Goal: Transaction & Acquisition: Purchase product/service

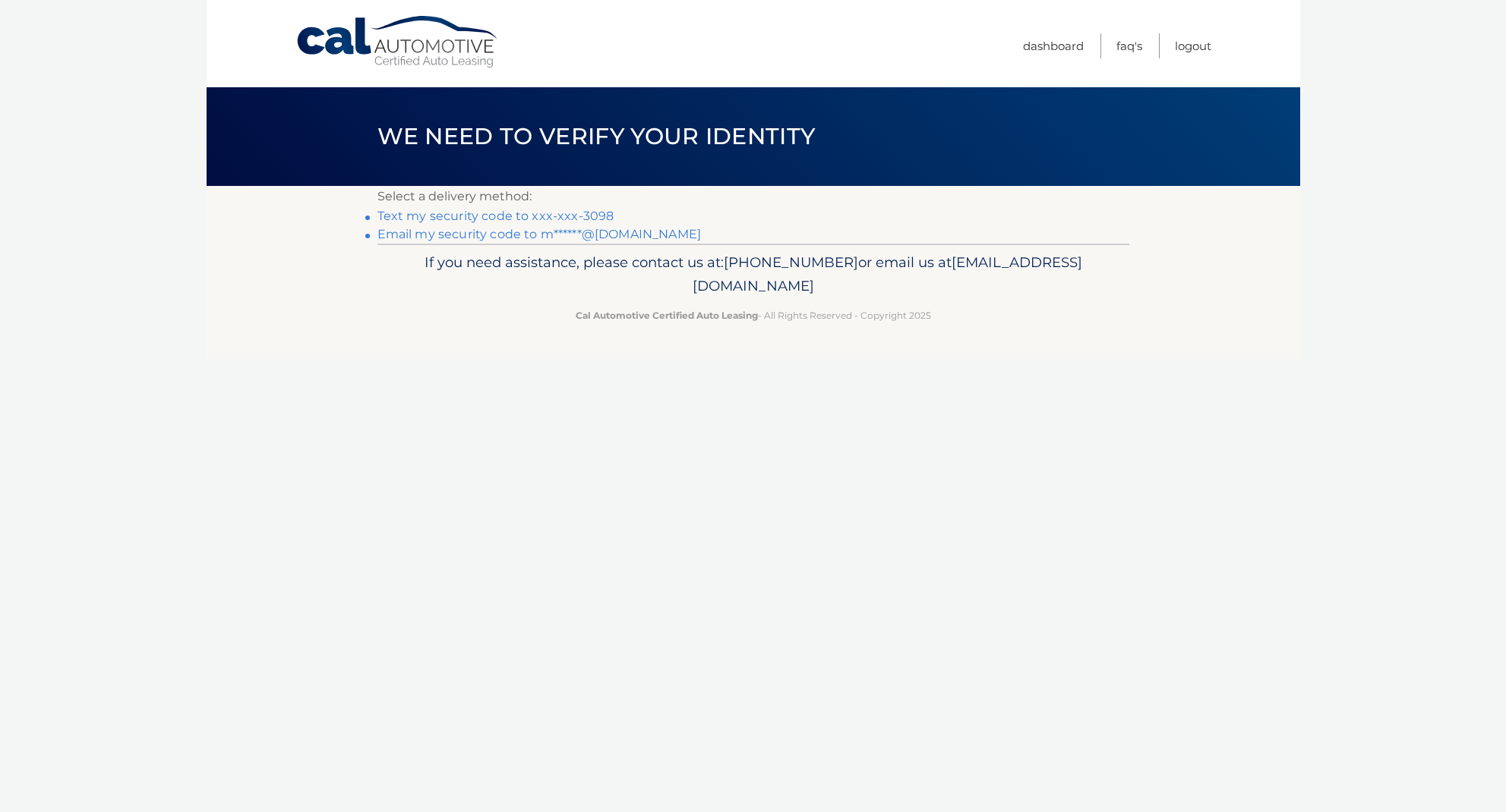
click at [605, 217] on link "Text my security code to xxx-xxx-3098" at bounding box center [496, 216] width 237 height 14
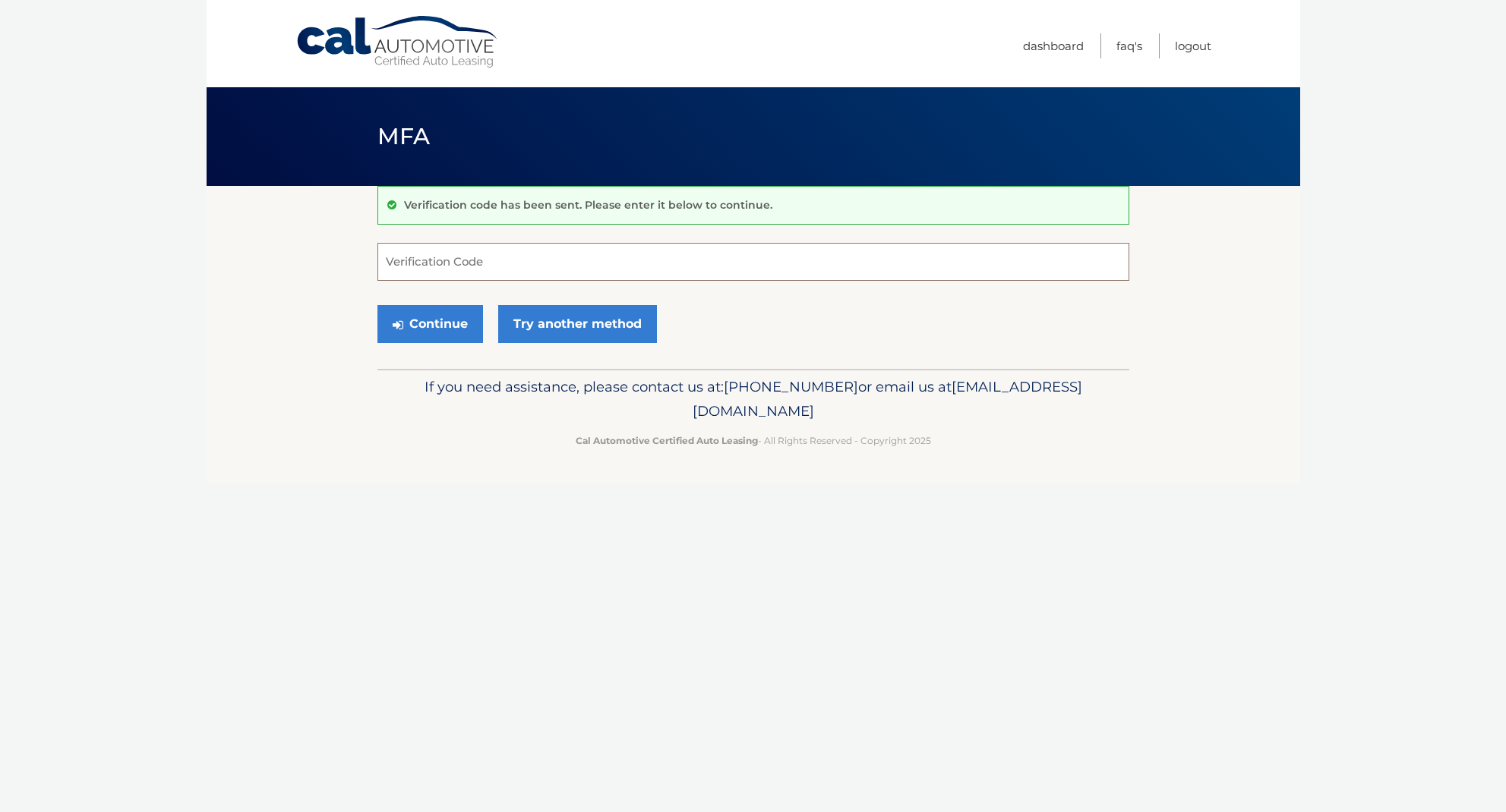
click at [582, 256] on input "Verification Code" at bounding box center [753, 262] width 751 height 38
type input "405315"
click at [429, 323] on button "Continue" at bounding box center [431, 323] width 106 height 38
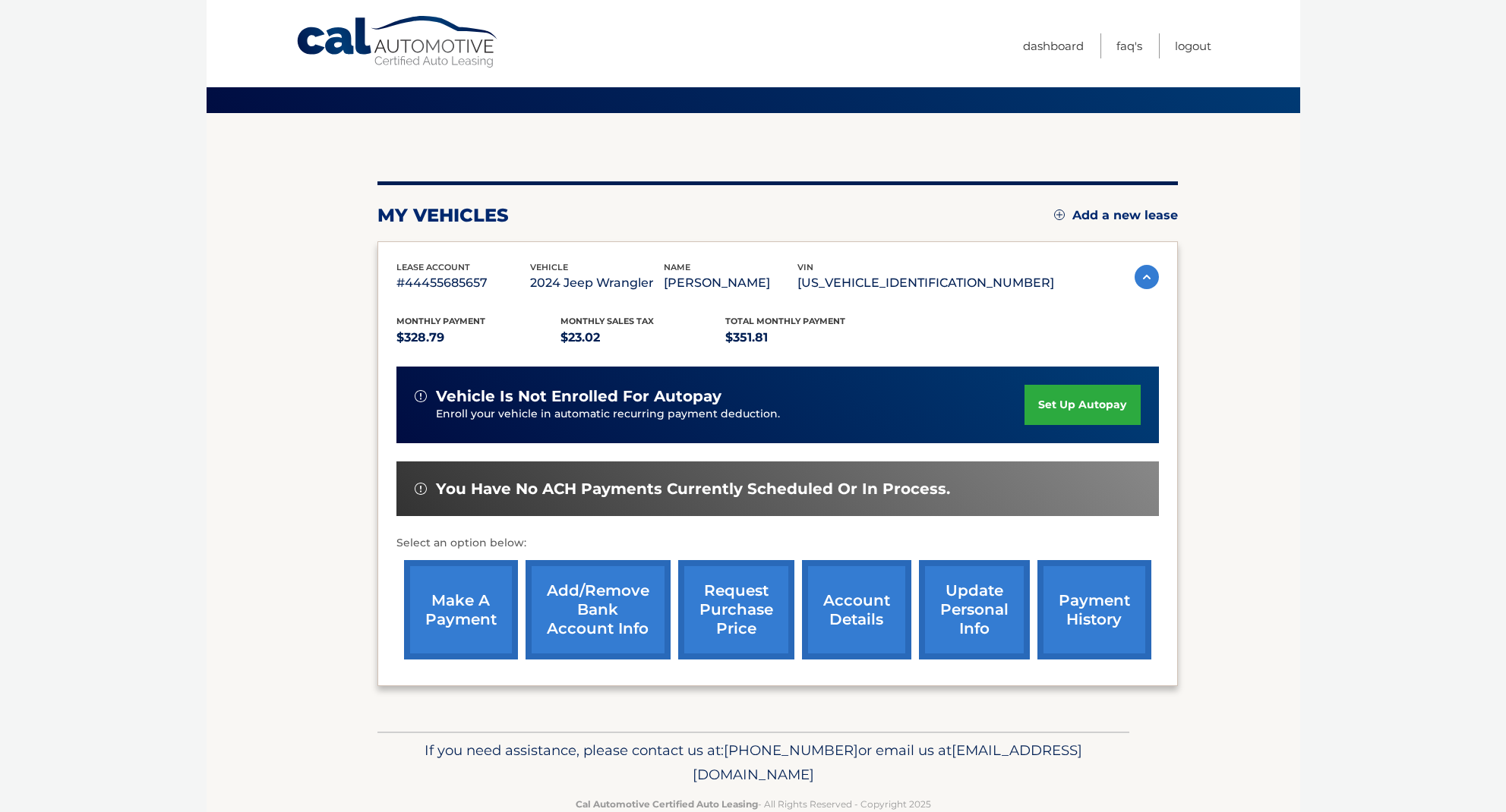
scroll to position [104, 0]
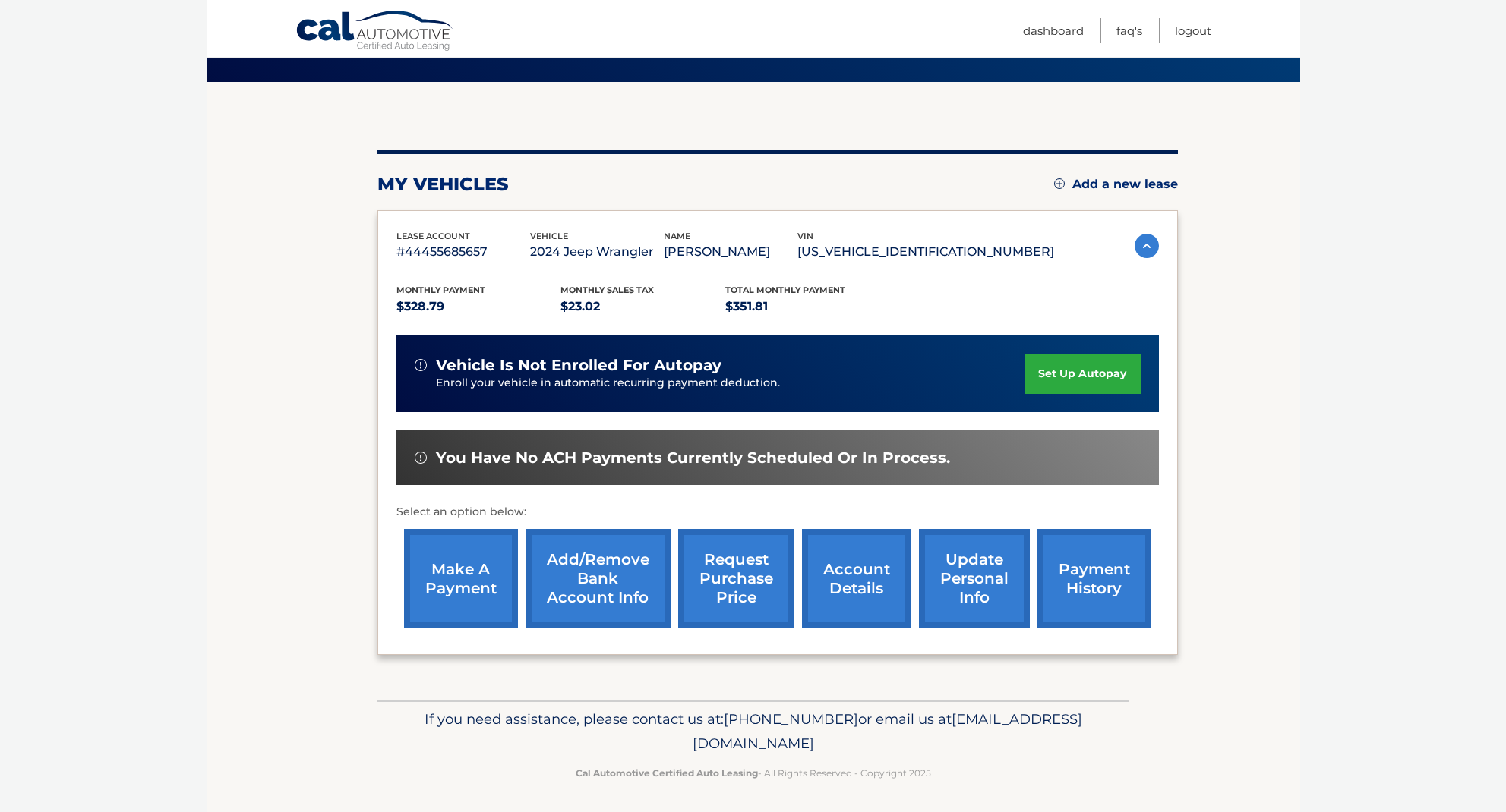
click at [1090, 571] on link "payment history" at bounding box center [1094, 578] width 114 height 99
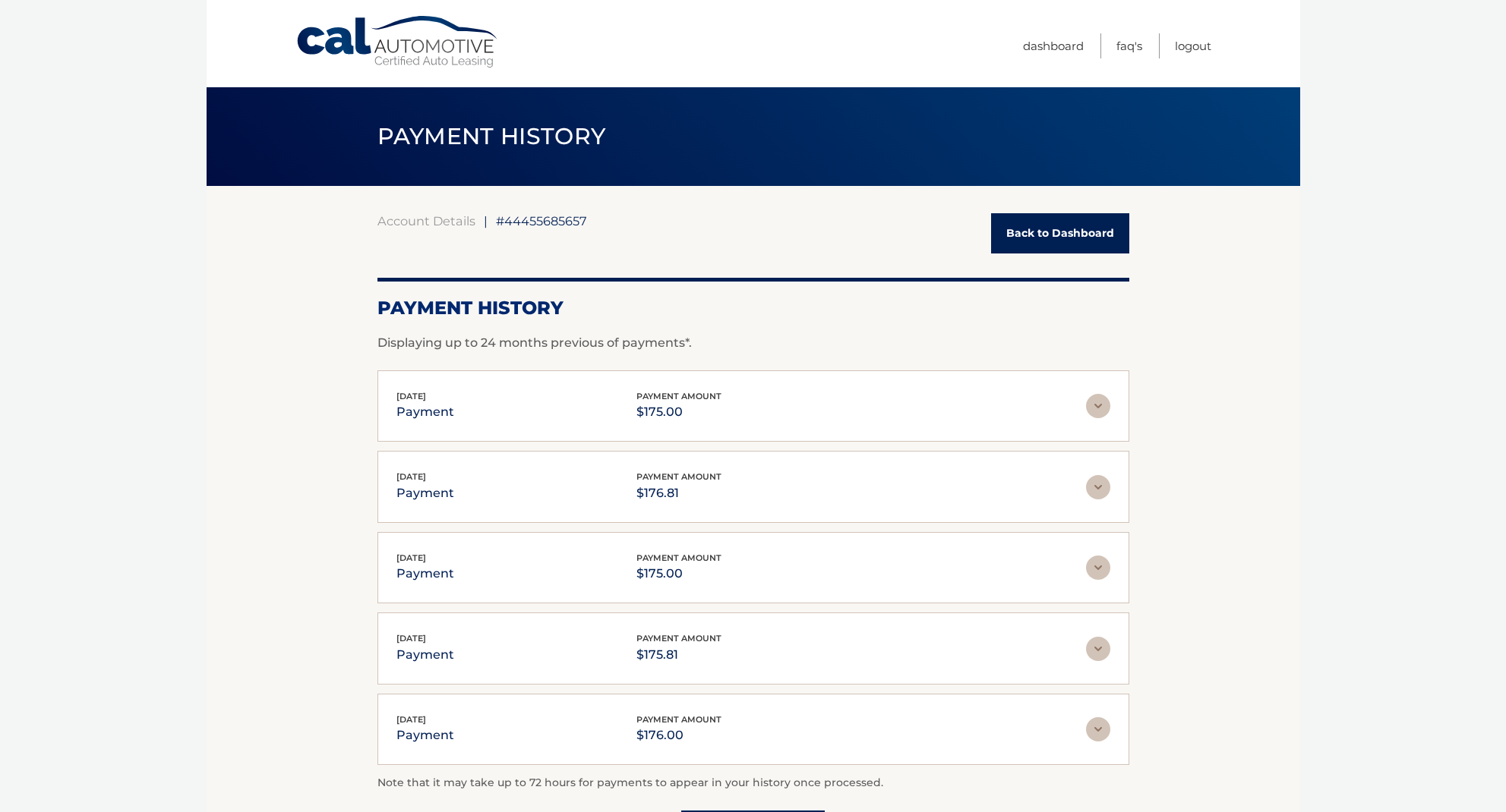
click at [1027, 230] on link "Back to Dashboard" at bounding box center [1059, 234] width 138 height 40
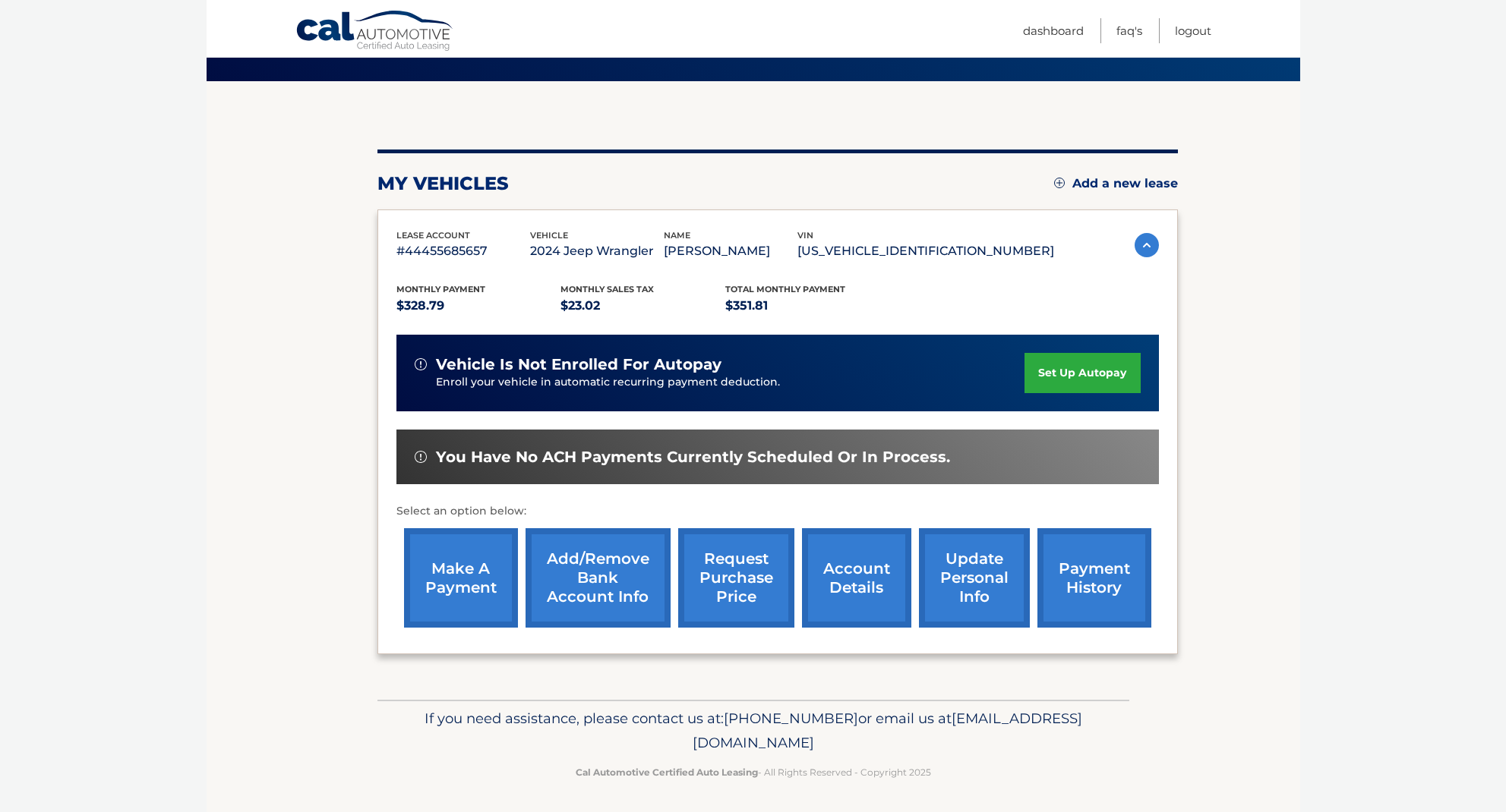
scroll to position [104, 0]
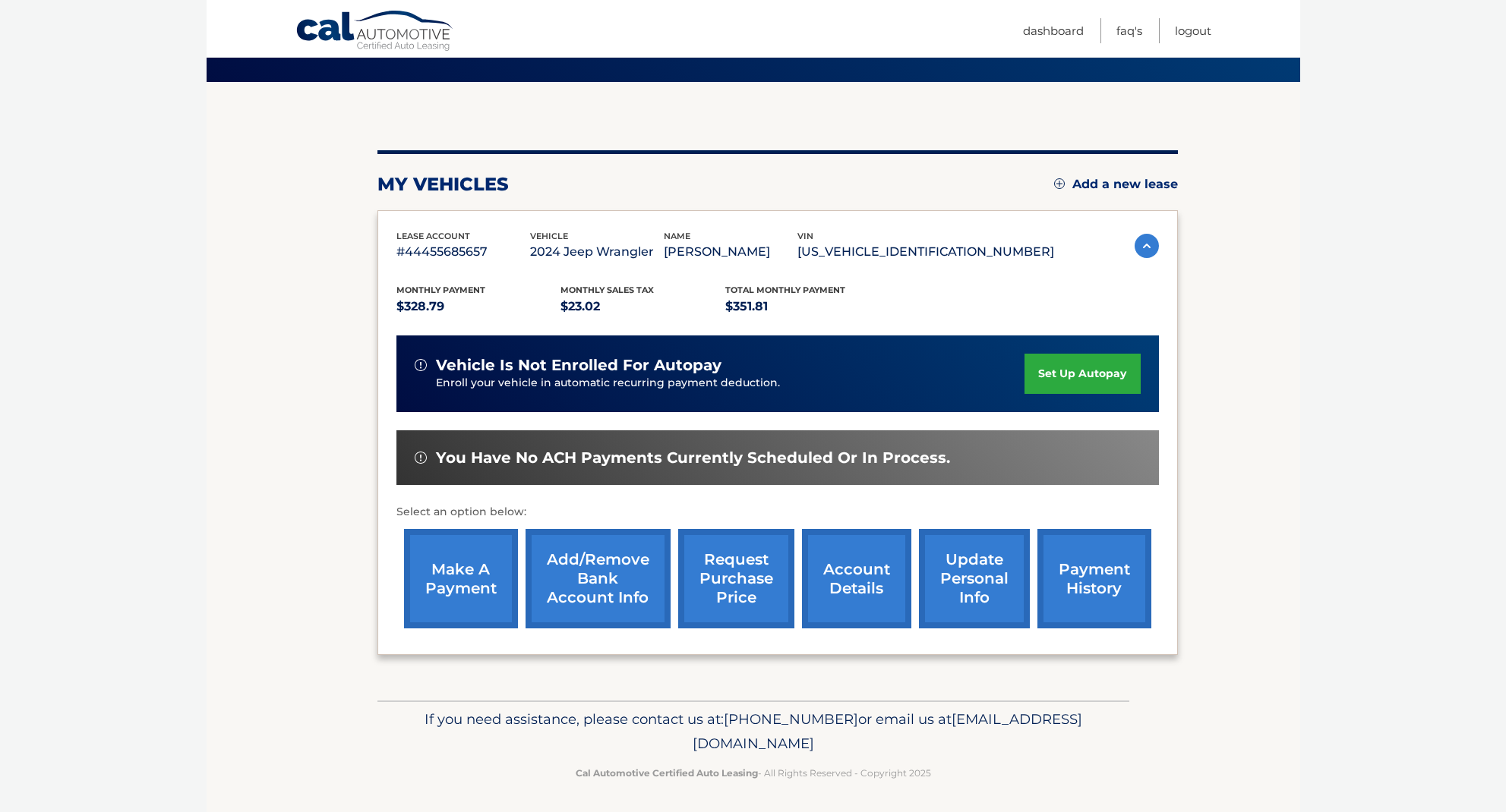
click at [464, 556] on link "make a payment" at bounding box center [461, 578] width 114 height 99
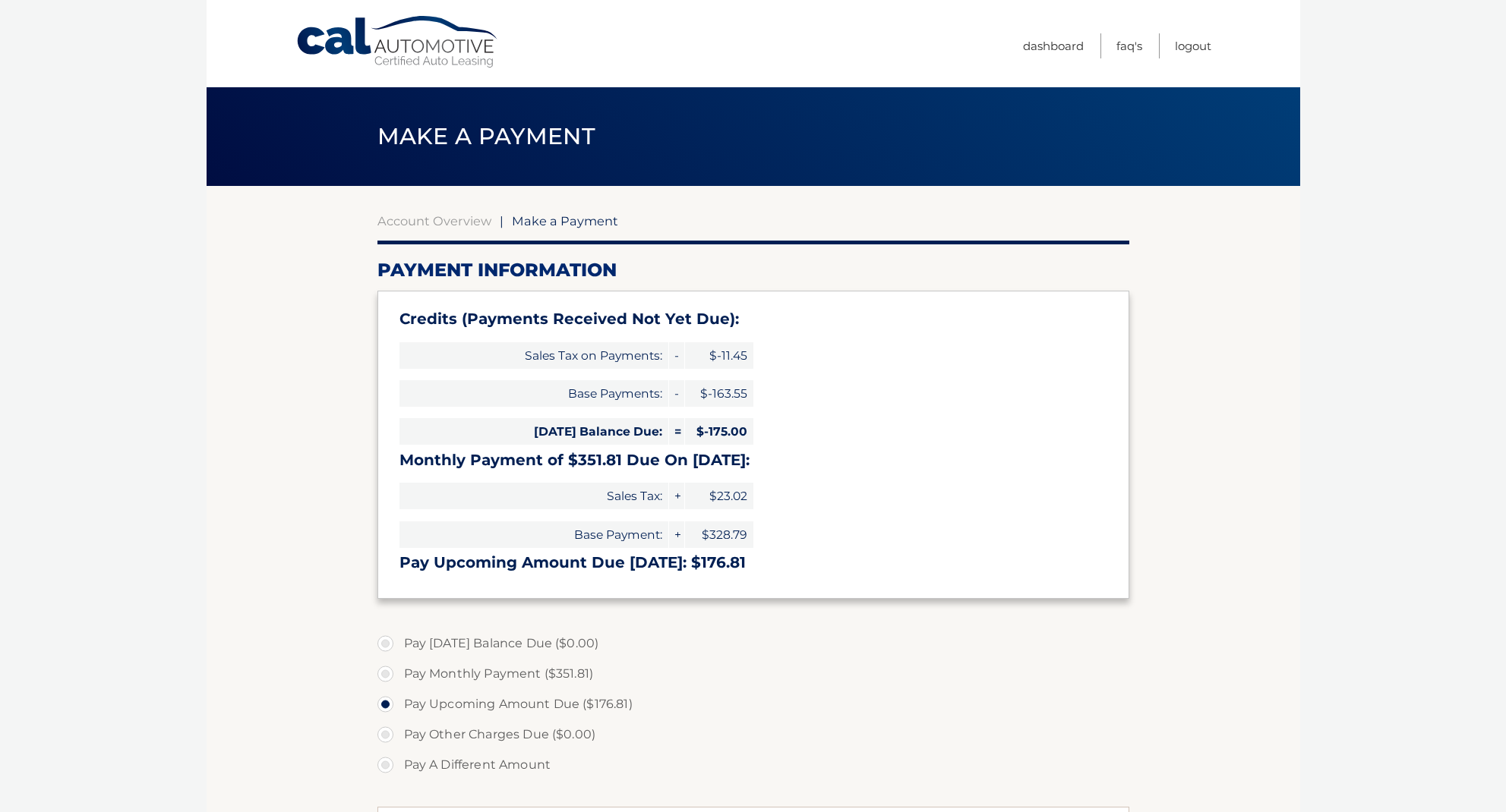
select select "ZWNkNWNlMTEtZmZkNi00YjE2LTg2MDAtZmQ1M2NmNjVlOTFi"
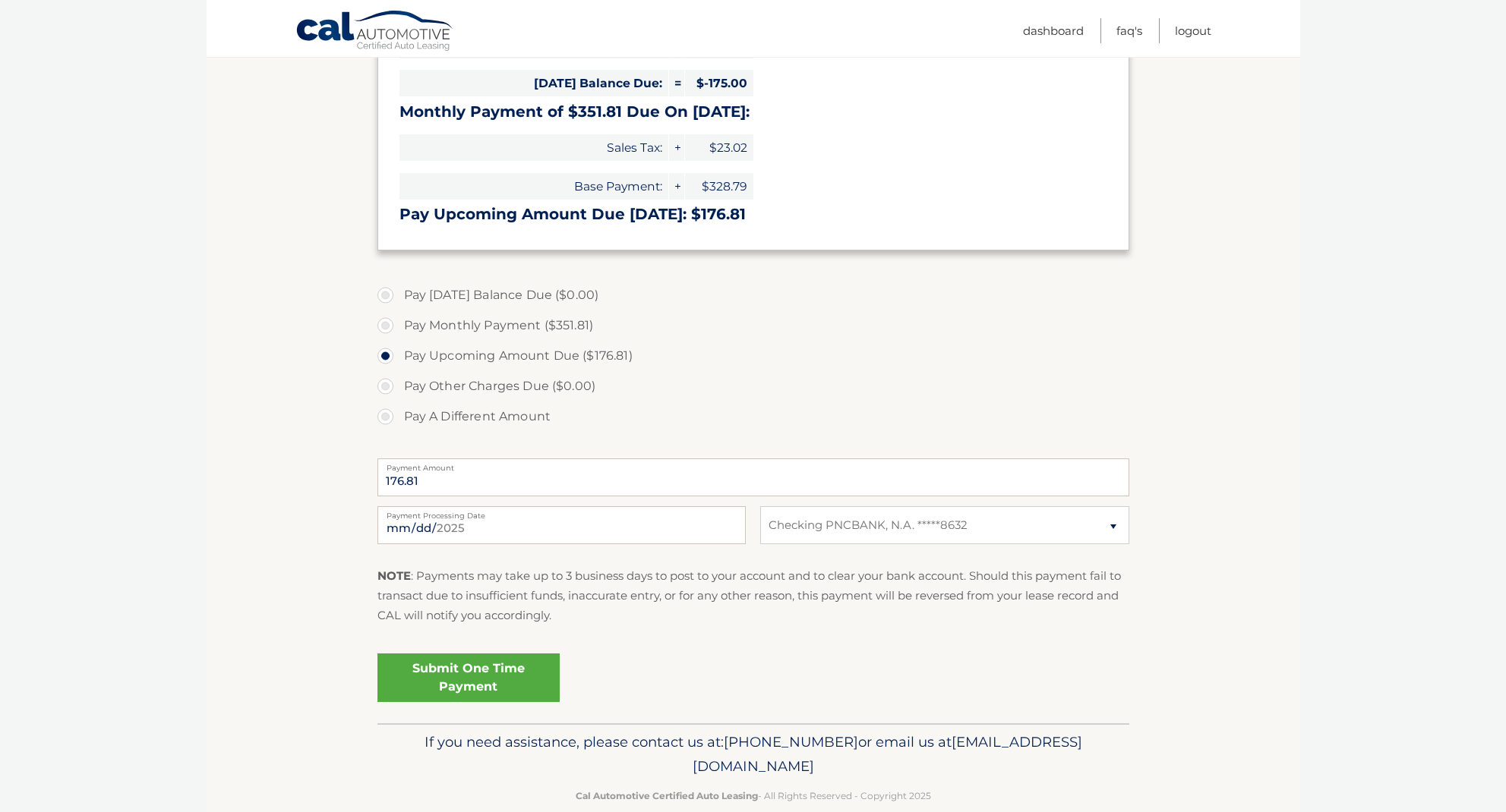
scroll to position [348, 0]
click at [487, 668] on link "Submit One Time Payment" at bounding box center [469, 678] width 182 height 49
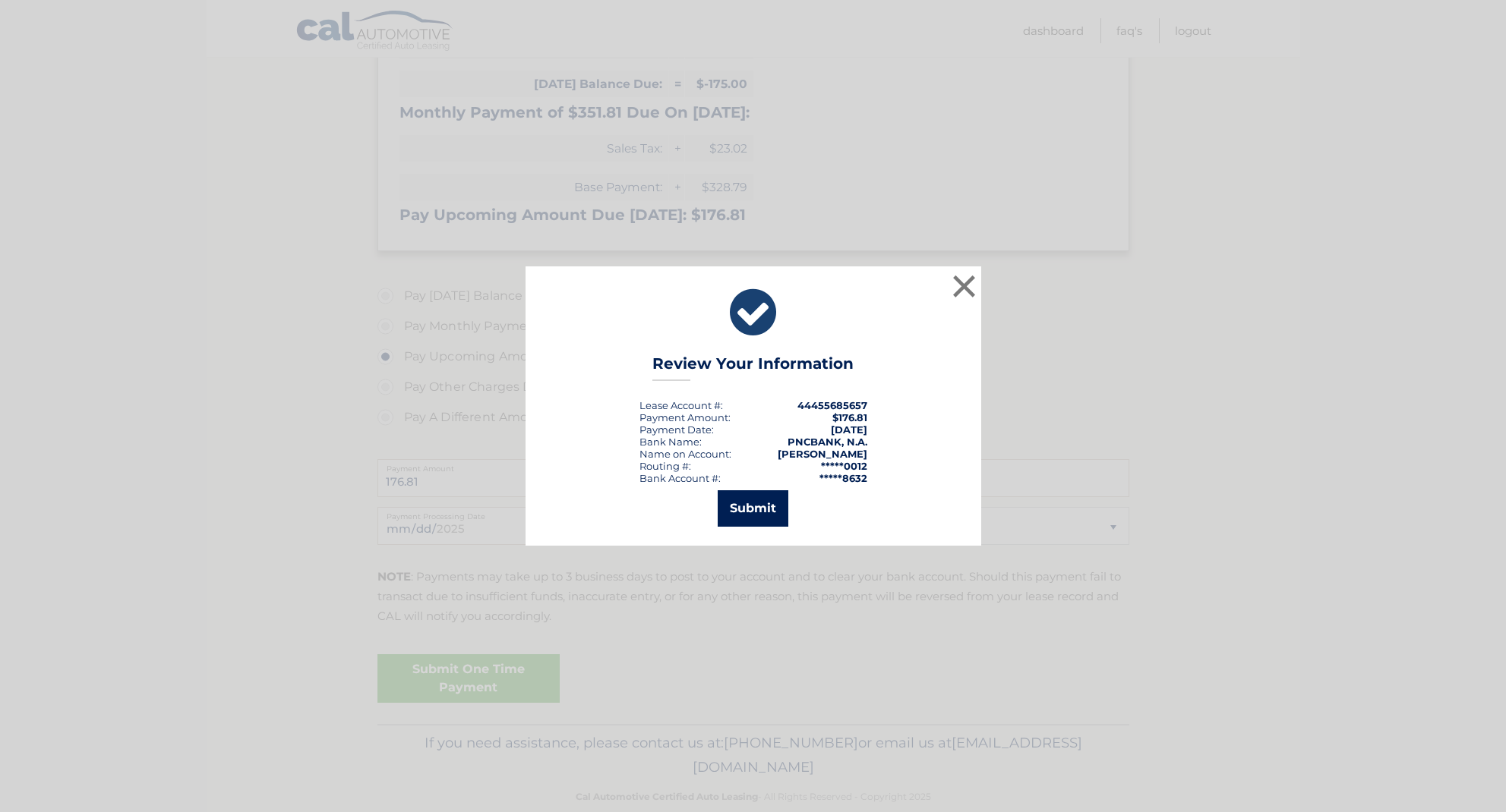
click at [759, 514] on button "Submit" at bounding box center [753, 509] width 70 height 37
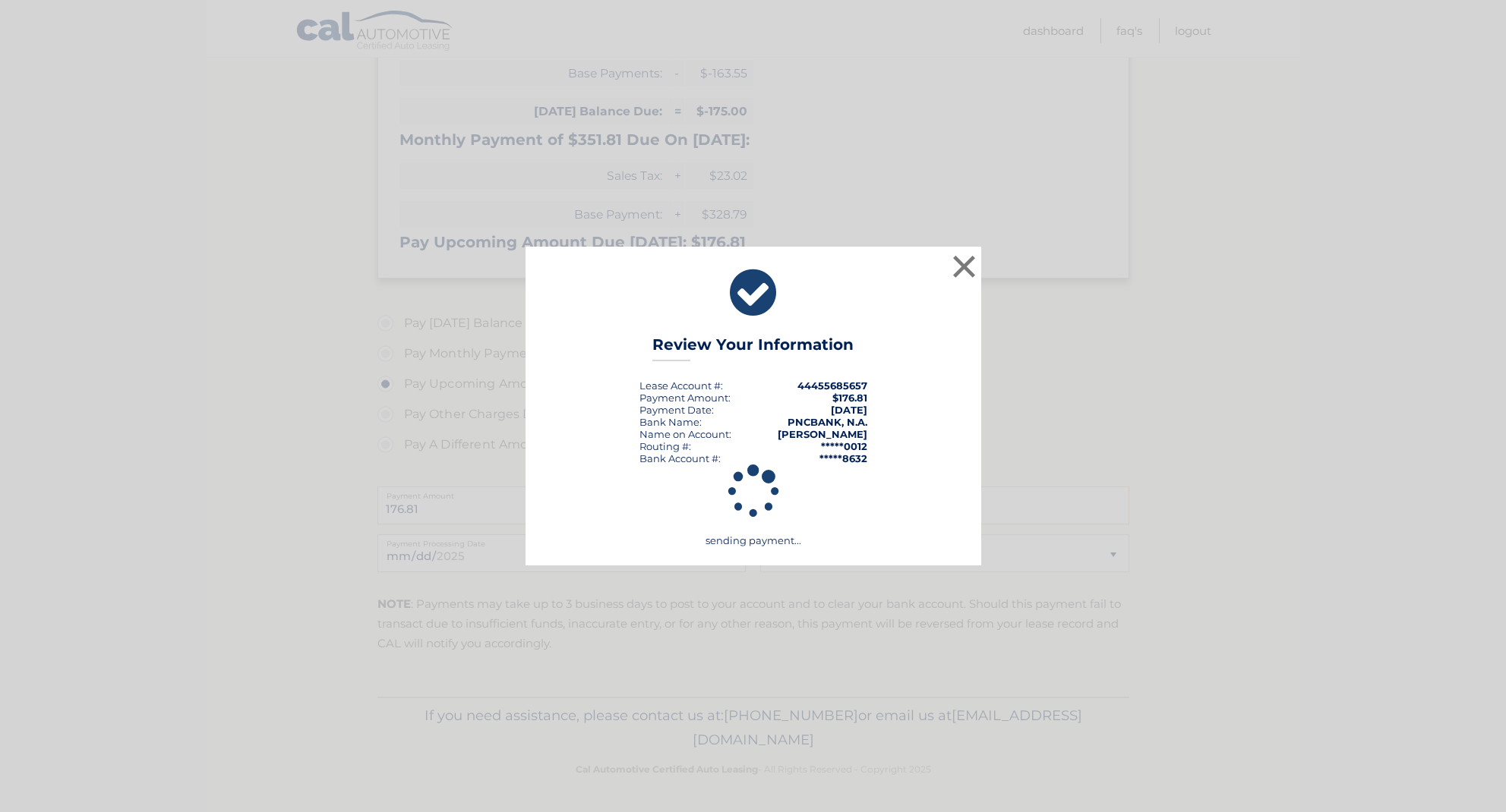
scroll to position [316, 0]
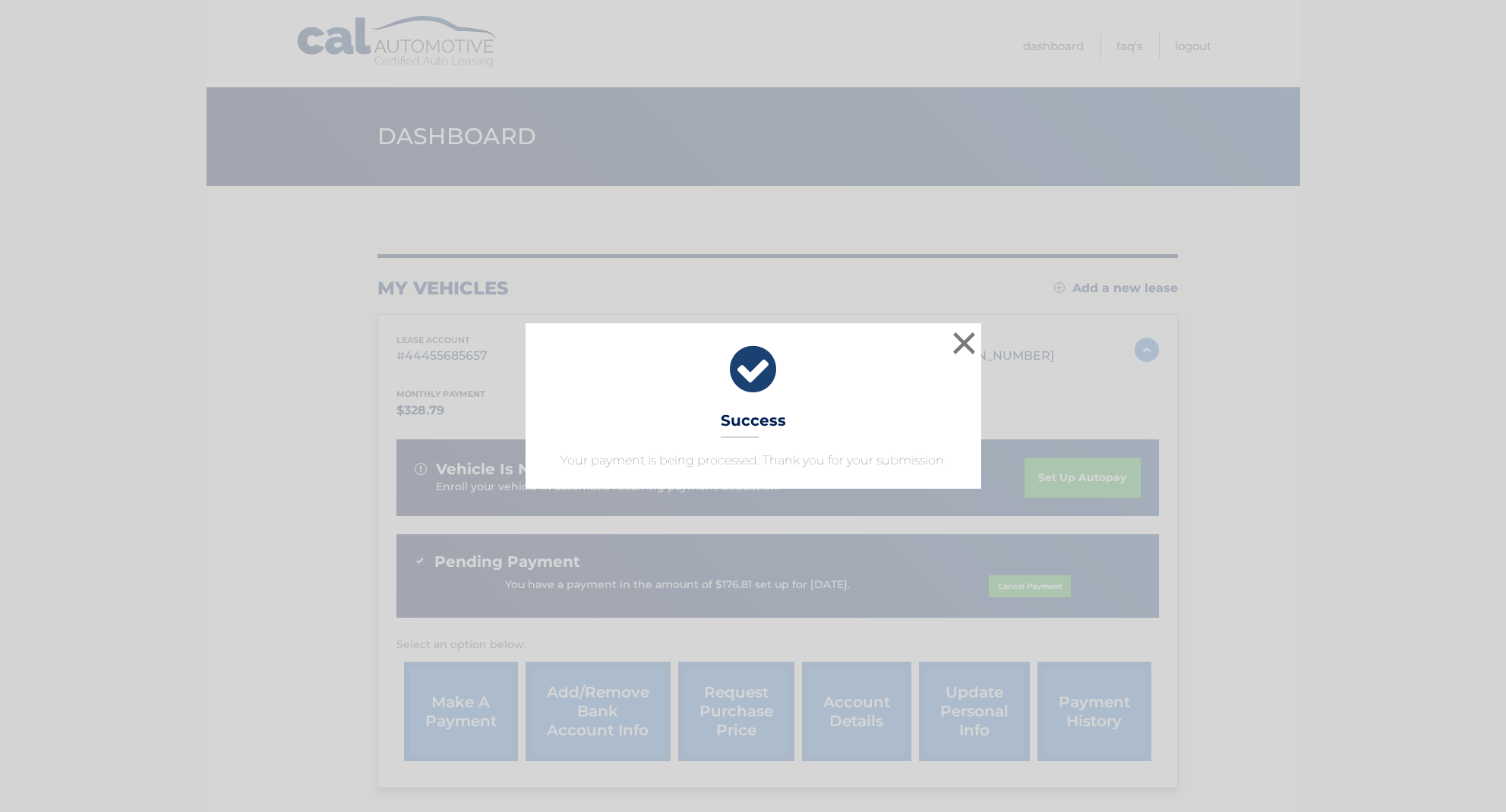
click at [963, 345] on button "×" at bounding box center [964, 343] width 30 height 30
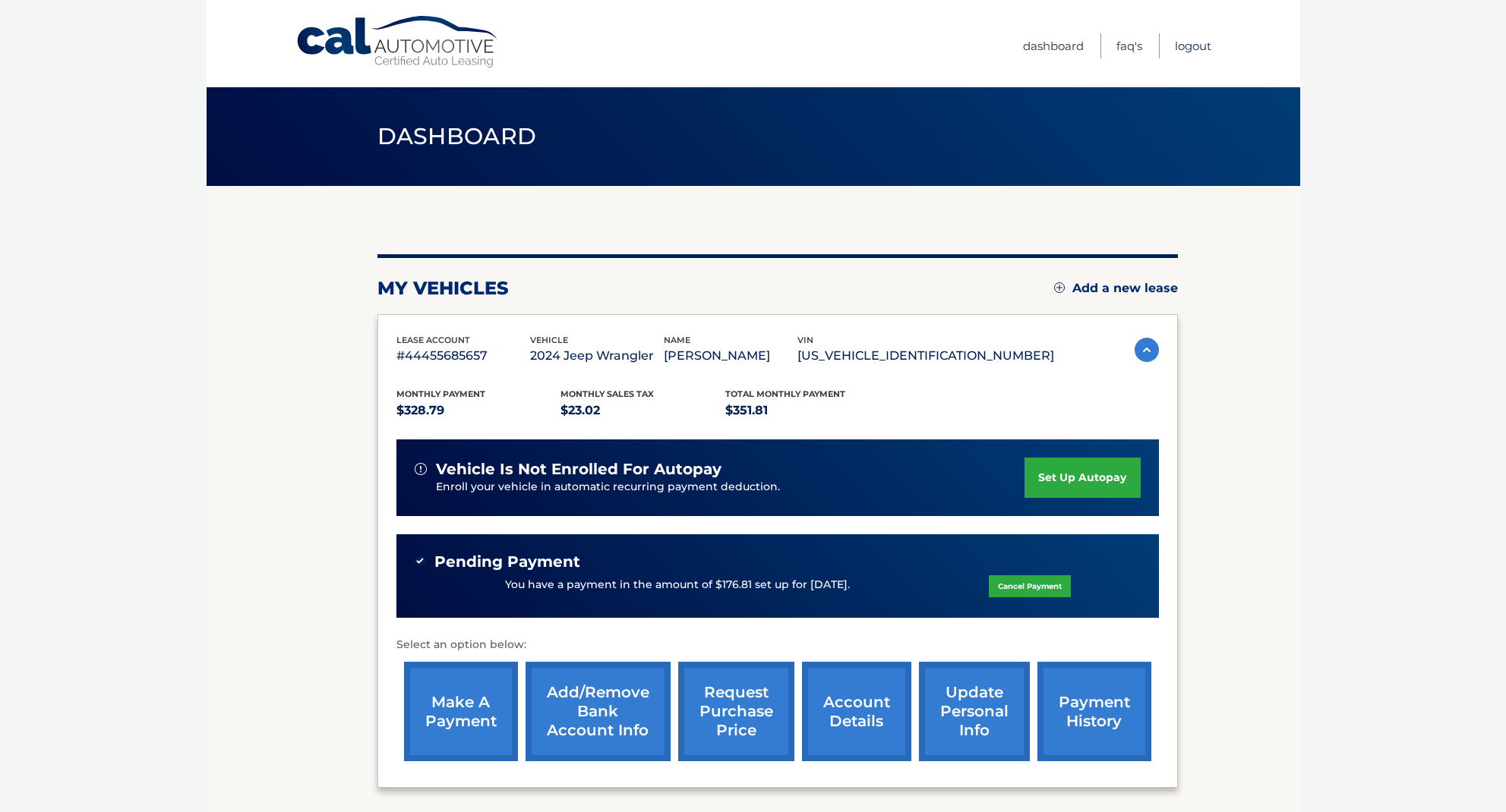
click at [1175, 47] on link "Logout" at bounding box center [1193, 46] width 37 height 25
